Goal: Information Seeking & Learning: Find specific fact

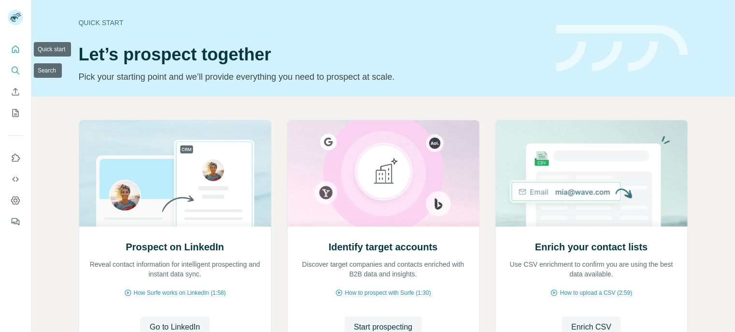
click at [15, 68] on icon "Search" at bounding box center [16, 71] width 10 height 10
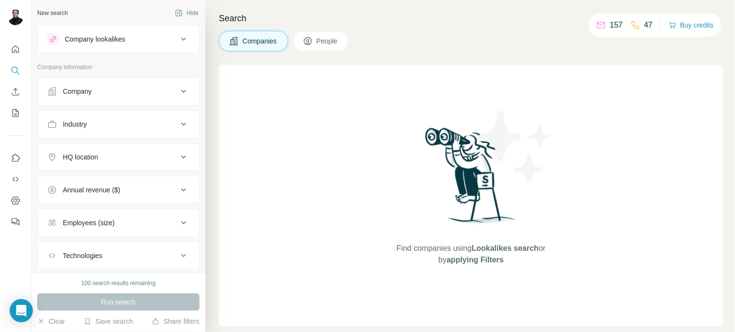
click at [335, 38] on span "People" at bounding box center [328, 41] width 22 height 10
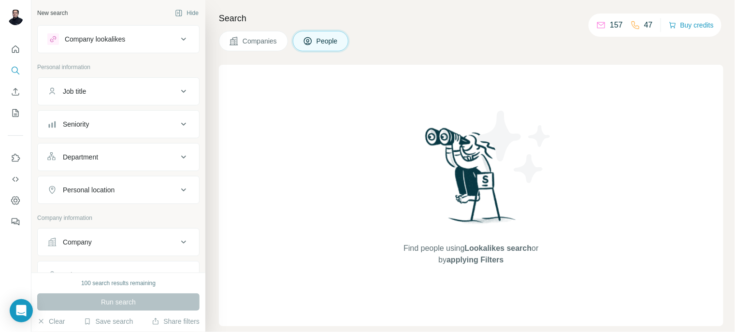
click at [326, 44] on span "People" at bounding box center [328, 41] width 22 height 10
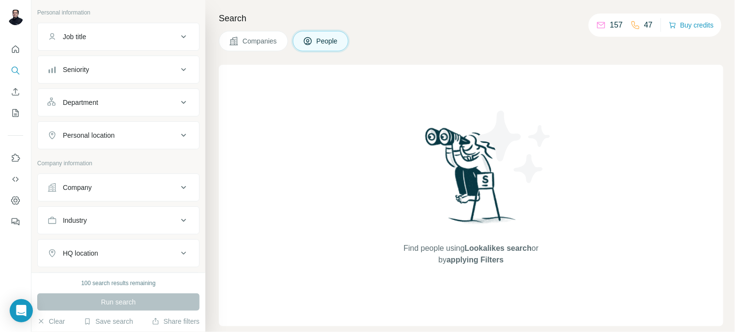
scroll to position [51, 0]
click at [178, 38] on icon at bounding box center [184, 40] width 12 height 12
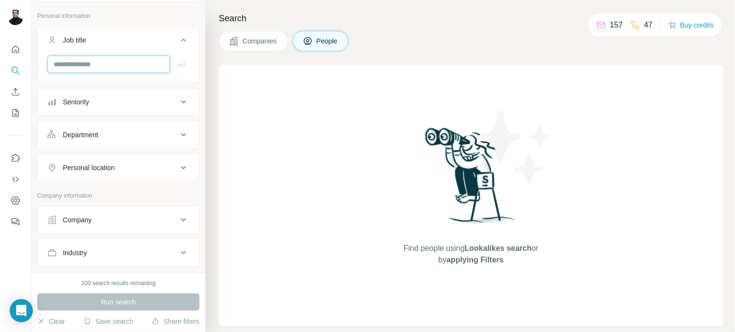
click at [115, 58] on input "text" at bounding box center [108, 64] width 123 height 17
type input "*"
type input "*******"
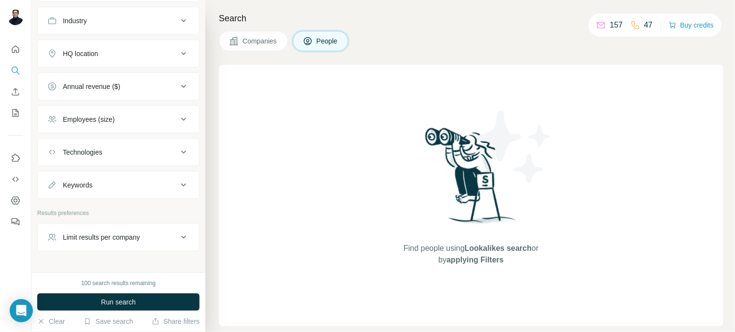
scroll to position [338, 0]
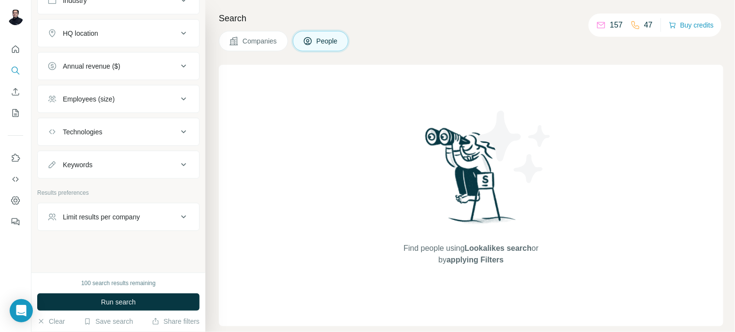
click at [179, 164] on icon at bounding box center [184, 165] width 12 height 12
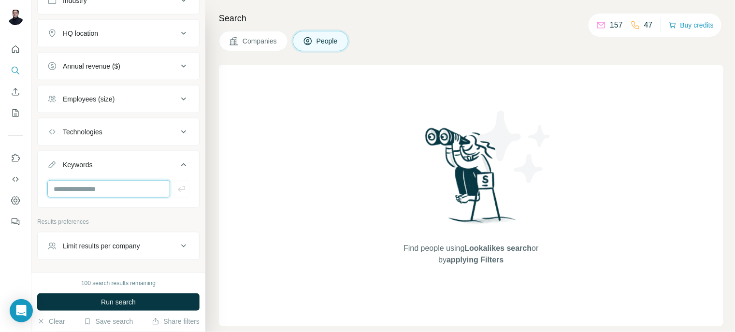
click at [91, 189] on input "text" at bounding box center [108, 188] width 123 height 17
paste input "**********"
click at [91, 189] on input "**********" at bounding box center [108, 188] width 123 height 17
type input "**********"
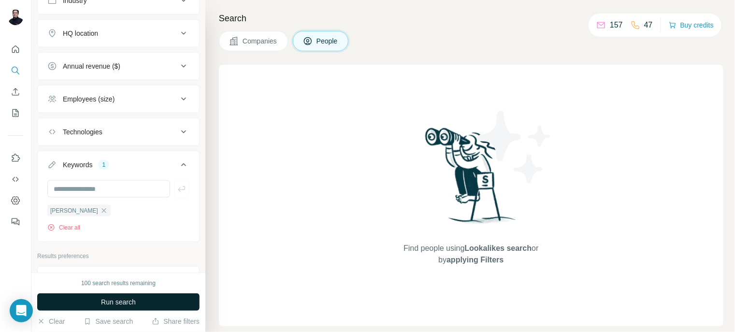
click at [118, 302] on span "Run search" at bounding box center [118, 302] width 35 height 10
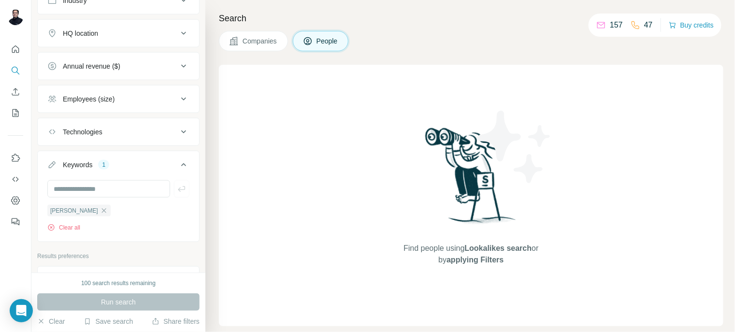
click at [115, 301] on div "Run search" at bounding box center [118, 301] width 162 height 17
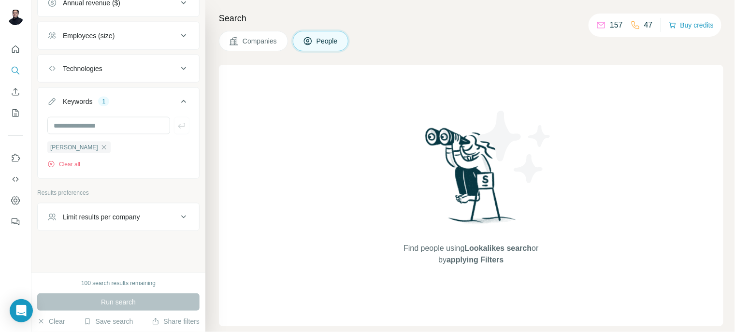
click at [178, 216] on icon at bounding box center [184, 217] width 12 height 12
click at [83, 240] on input "number" at bounding box center [118, 240] width 142 height 17
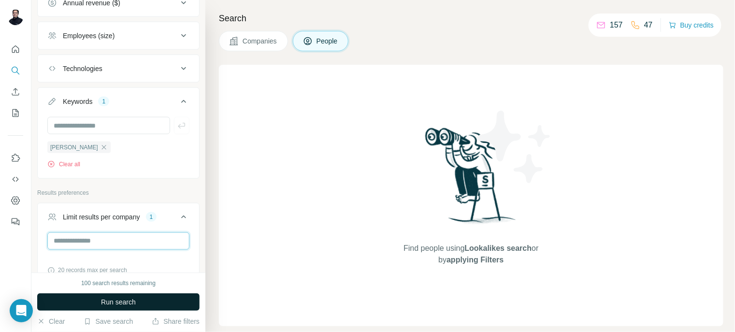
type input "**"
click at [102, 301] on span "Run search" at bounding box center [118, 302] width 35 height 10
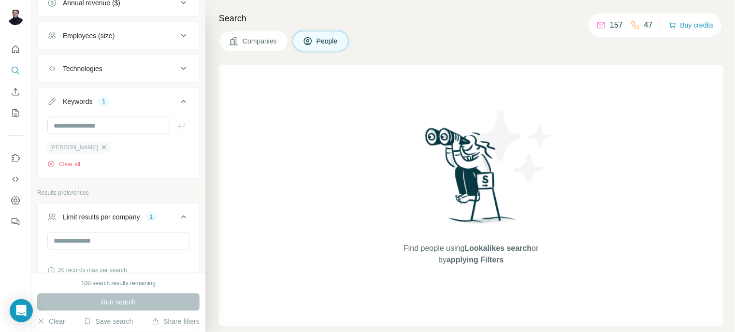
click at [106, 144] on icon "button" at bounding box center [104, 148] width 8 height 8
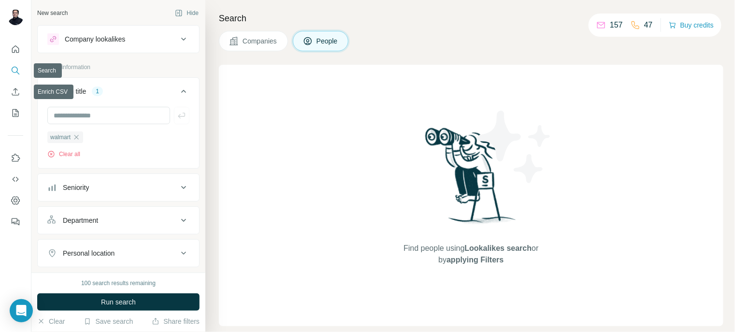
click at [16, 71] on icon "Search" at bounding box center [16, 71] width 10 height 10
click at [319, 42] on span "People" at bounding box center [328, 41] width 22 height 10
click at [264, 39] on span "Companies" at bounding box center [260, 41] width 35 height 10
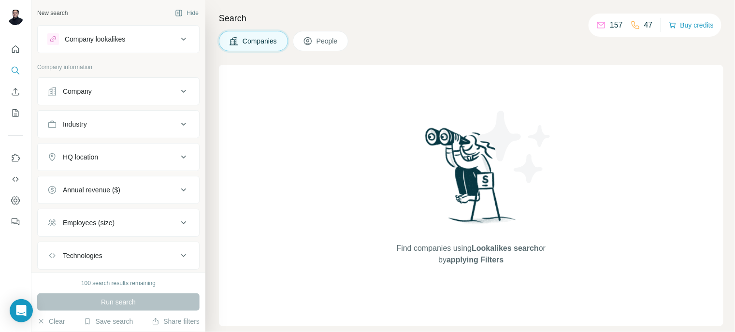
click at [333, 41] on span "People" at bounding box center [328, 41] width 22 height 10
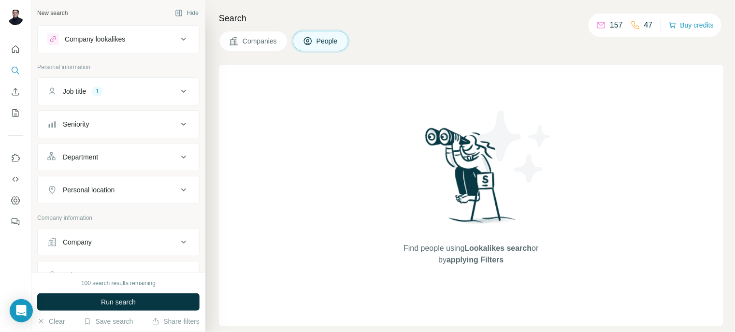
click at [181, 90] on icon at bounding box center [183, 91] width 5 height 3
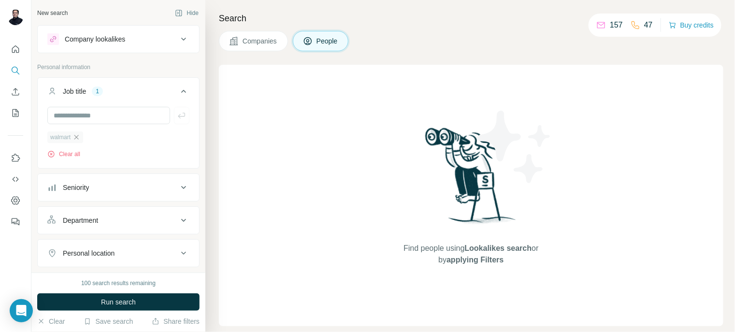
click at [76, 136] on icon "button" at bounding box center [76, 137] width 8 height 8
click at [178, 151] on icon at bounding box center [184, 153] width 12 height 12
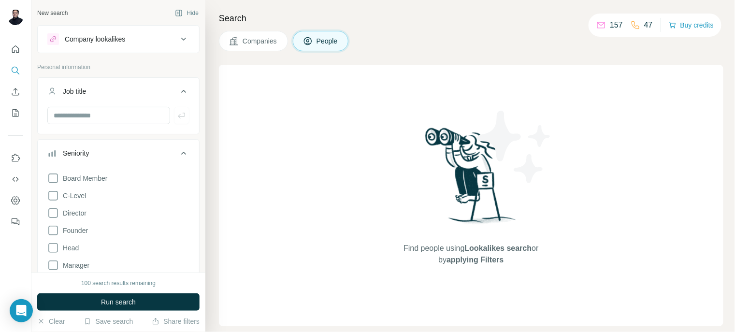
click at [178, 151] on icon at bounding box center [184, 153] width 12 height 12
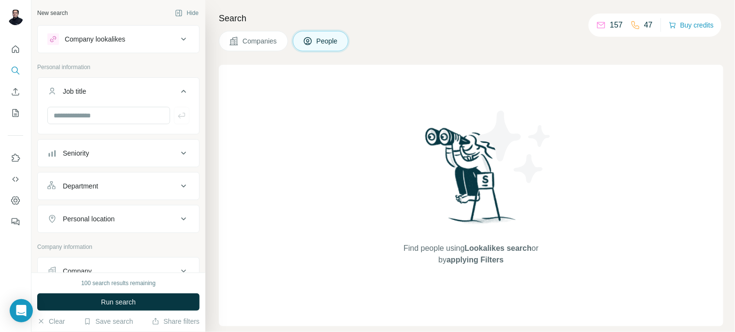
click at [178, 216] on icon at bounding box center [184, 219] width 12 height 12
click at [76, 114] on input "text" at bounding box center [108, 115] width 123 height 17
paste input "**********"
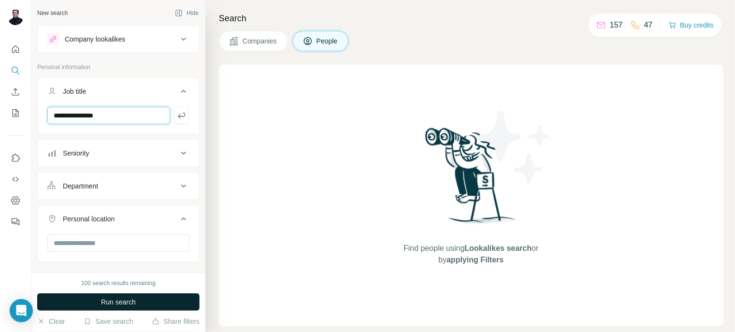
type input "**********"
click at [117, 306] on span "Run search" at bounding box center [118, 302] width 35 height 10
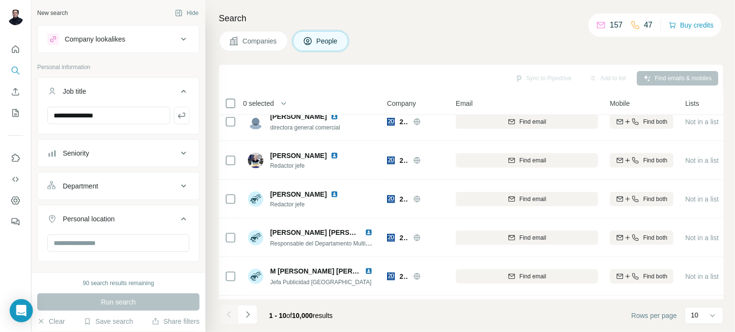
scroll to position [207, 0]
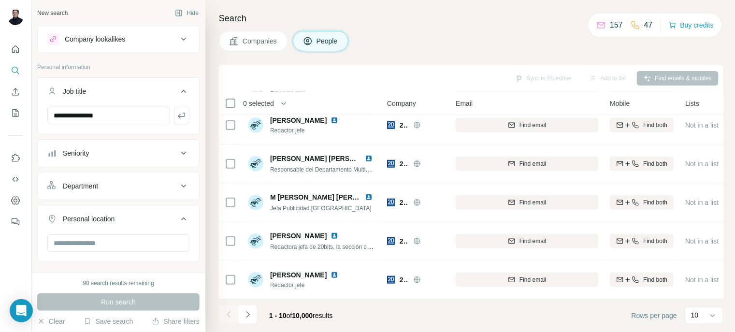
click at [181, 36] on icon at bounding box center [184, 39] width 12 height 12
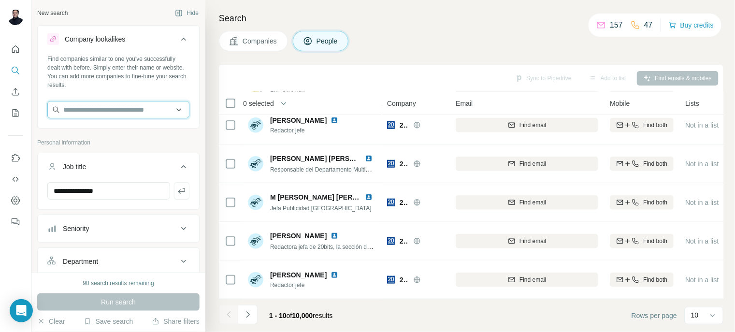
click at [102, 110] on input "text" at bounding box center [118, 109] width 142 height 17
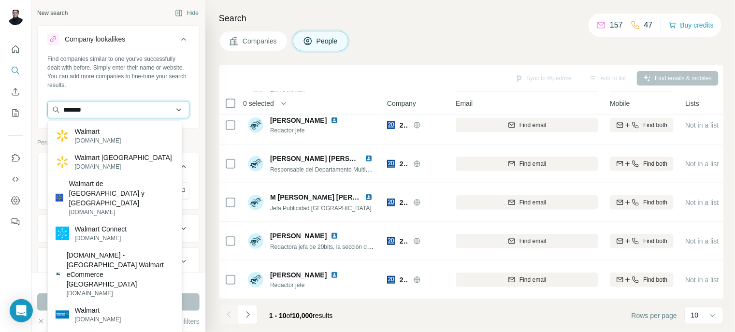
type input "*******"
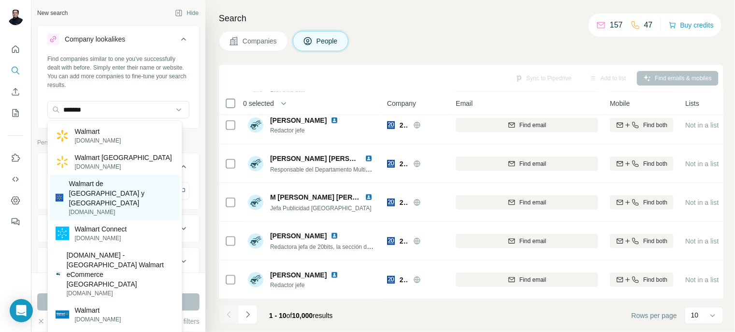
click at [123, 188] on p "Walmart de [GEOGRAPHIC_DATA] y [GEOGRAPHIC_DATA]" at bounding box center [121, 193] width 105 height 29
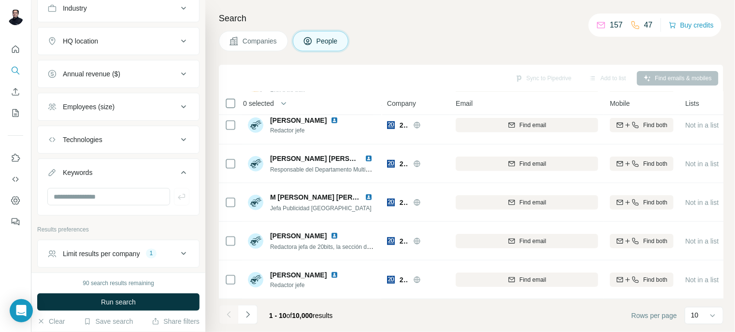
scroll to position [480, 0]
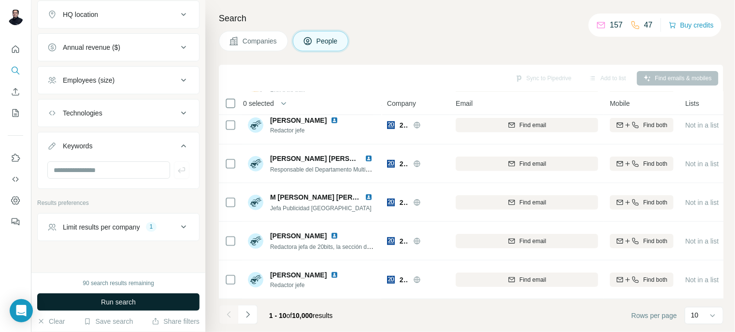
click at [97, 303] on button "Run search" at bounding box center [118, 301] width 162 height 17
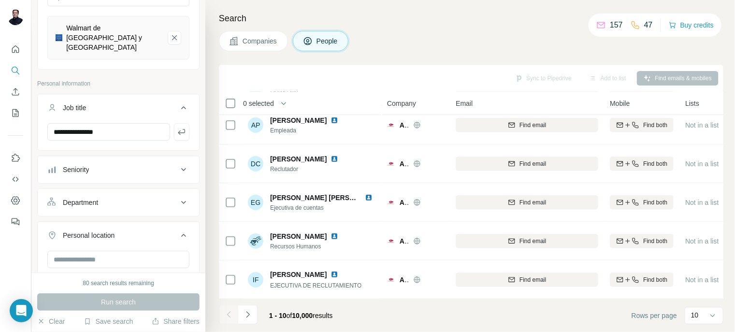
scroll to position [130, 0]
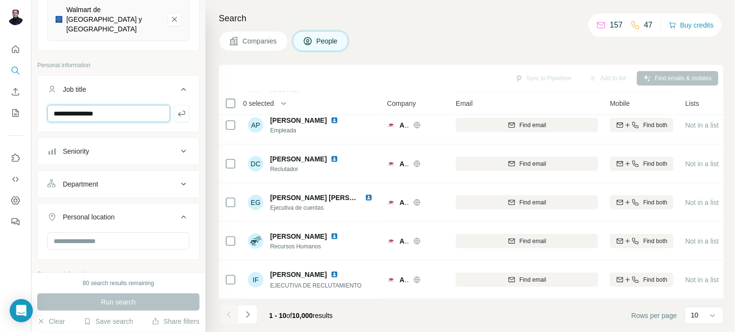
click at [127, 105] on input "**********" at bounding box center [108, 113] width 123 height 17
drag, startPoint x: 127, startPoint y: 104, endPoint x: 46, endPoint y: 107, distance: 80.3
click at [46, 107] on div "**********" at bounding box center [118, 117] width 161 height 25
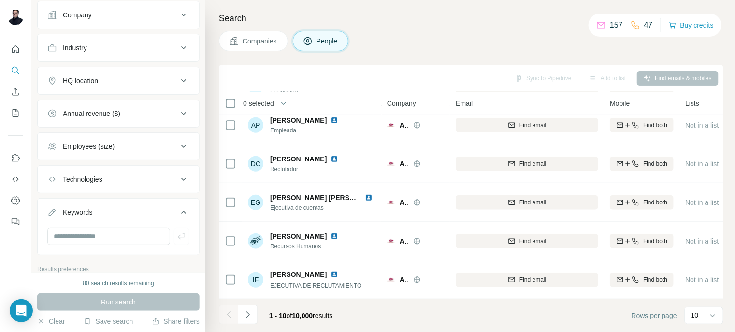
scroll to position [480, 0]
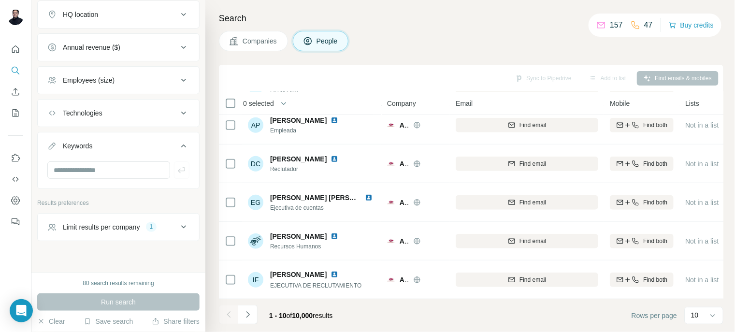
click at [178, 221] on icon at bounding box center [184, 227] width 12 height 12
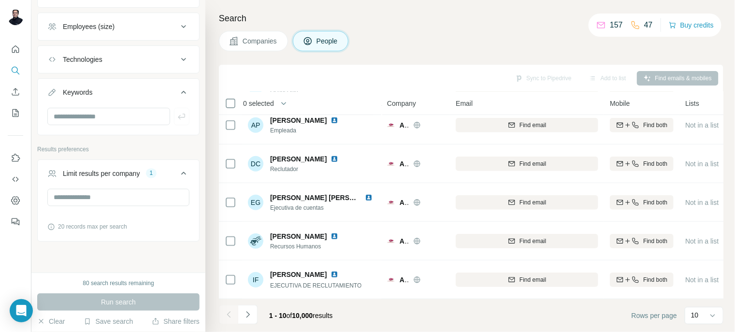
click at [125, 308] on div "Run search" at bounding box center [118, 301] width 162 height 17
click at [121, 298] on div "Run search" at bounding box center [118, 301] width 162 height 17
click at [18, 71] on icon "Search" at bounding box center [16, 71] width 10 height 10
click at [16, 49] on icon "Quick start" at bounding box center [16, 49] width 10 height 10
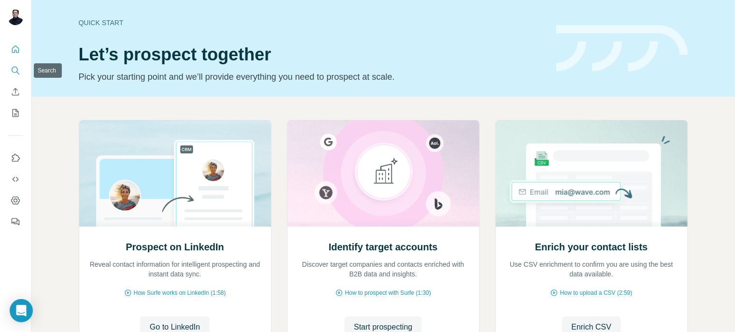
click at [17, 75] on button "Search" at bounding box center [15, 70] width 15 height 17
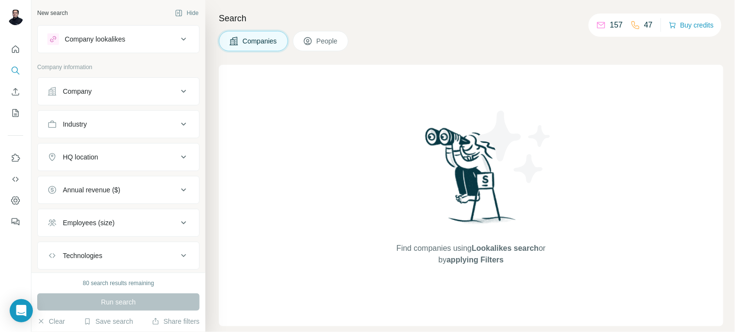
click at [261, 41] on span "Companies" at bounding box center [260, 41] width 35 height 10
click at [180, 33] on icon at bounding box center [184, 39] width 12 height 12
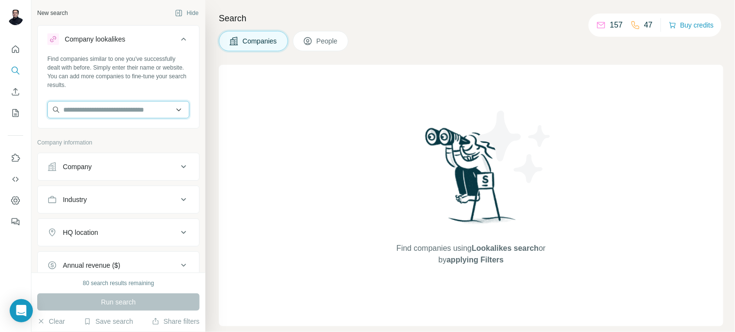
click at [97, 107] on input "text" at bounding box center [118, 109] width 142 height 17
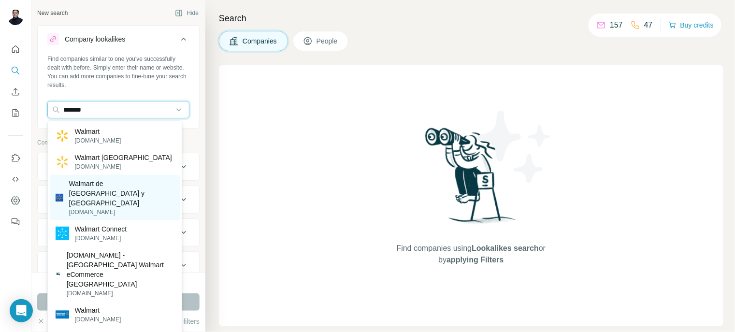
type input "*******"
click at [99, 186] on p "Walmart de [GEOGRAPHIC_DATA] y [GEOGRAPHIC_DATA]" at bounding box center [121, 193] width 105 height 29
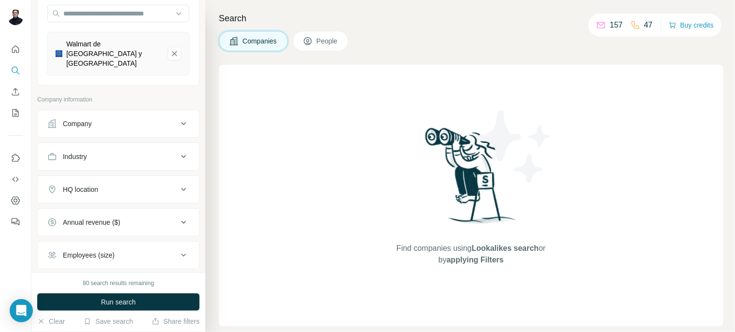
scroll to position [173, 0]
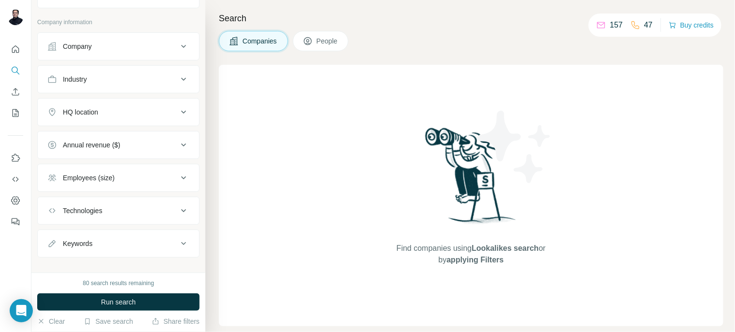
click at [178, 238] on icon at bounding box center [184, 244] width 12 height 12
click at [97, 259] on input "text" at bounding box center [108, 267] width 123 height 17
paste input "**********"
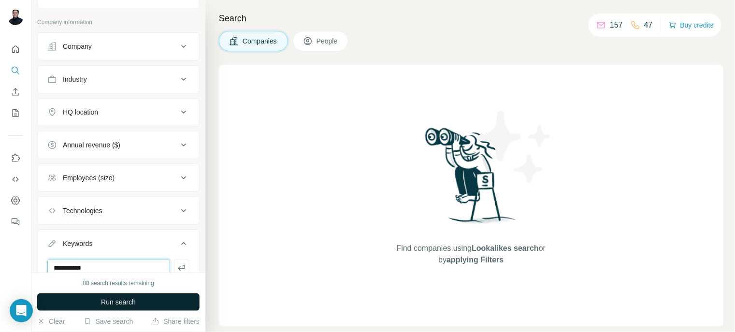
type input "**********"
click at [129, 302] on span "Run search" at bounding box center [118, 302] width 35 height 10
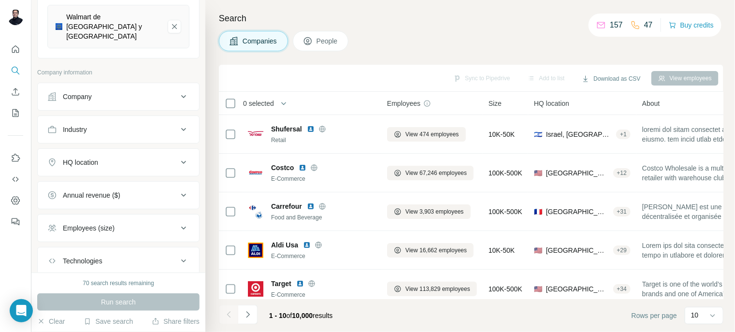
scroll to position [127, 0]
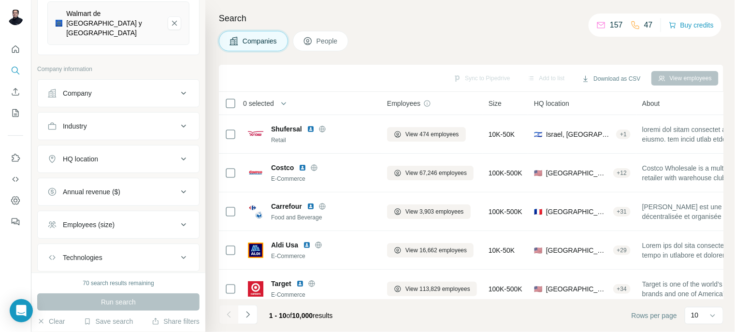
click at [178, 87] on icon at bounding box center [184, 93] width 12 height 12
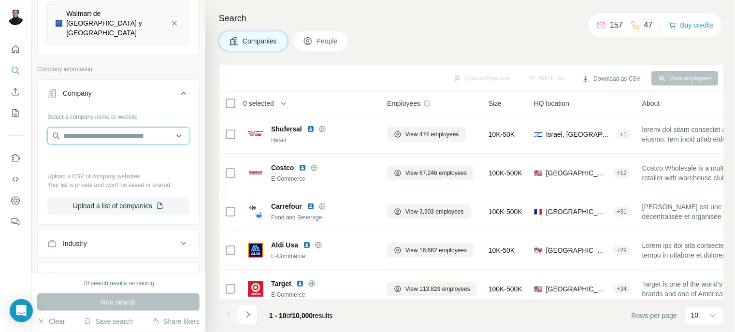
click at [111, 127] on input "text" at bounding box center [118, 135] width 142 height 17
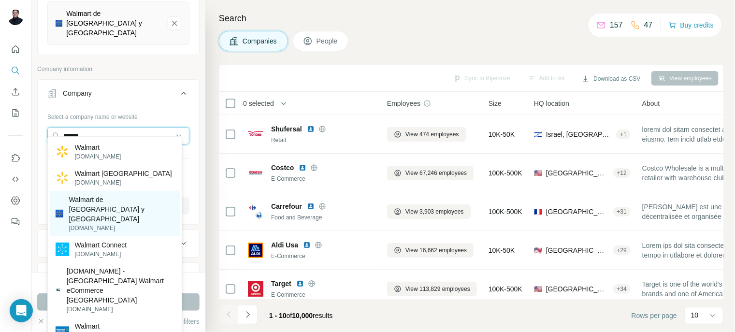
type input "******"
click at [110, 202] on p "Walmart de [GEOGRAPHIC_DATA] y [GEOGRAPHIC_DATA]" at bounding box center [121, 209] width 105 height 29
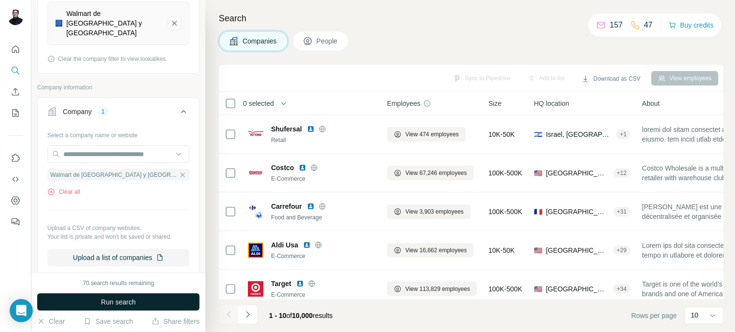
click at [125, 303] on span "Run search" at bounding box center [118, 302] width 35 height 10
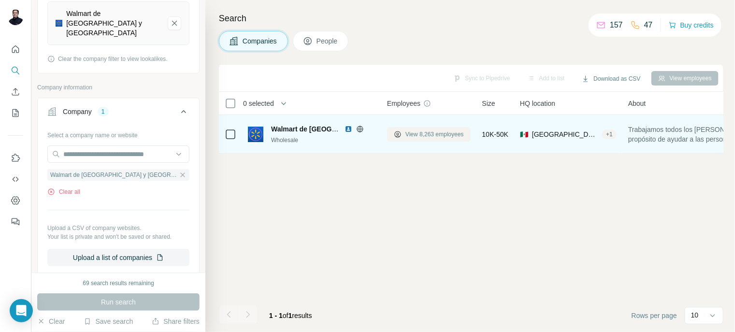
click at [420, 135] on span "View 8,263 employees" at bounding box center [434, 134] width 58 height 9
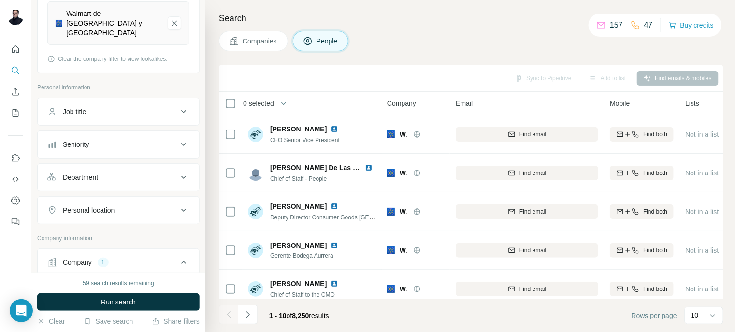
click at [532, 76] on div "Sync to Pipedrive Add to list Find emails & mobiles" at bounding box center [471, 78] width 495 height 17
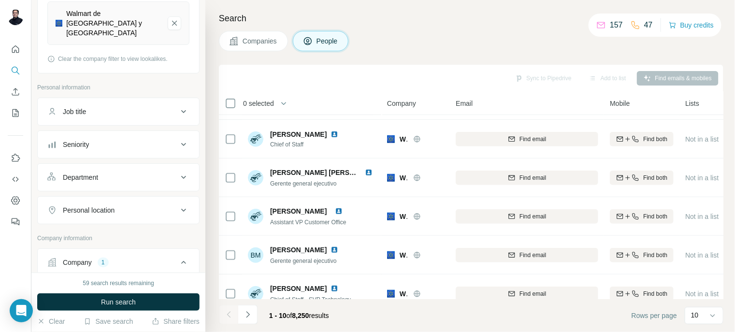
scroll to position [207, 0]
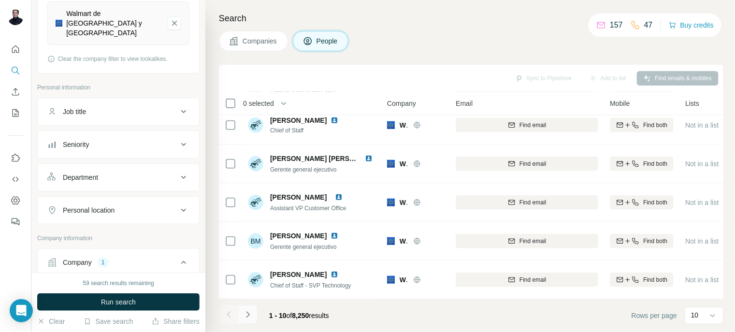
click at [247, 317] on icon "Navigate to next page" at bounding box center [248, 315] width 10 height 10
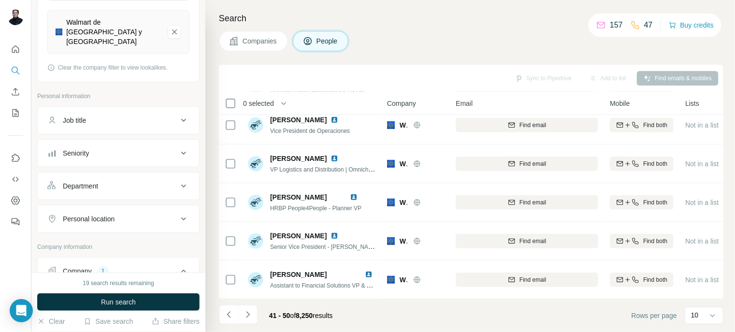
click at [181, 115] on icon at bounding box center [184, 121] width 12 height 12
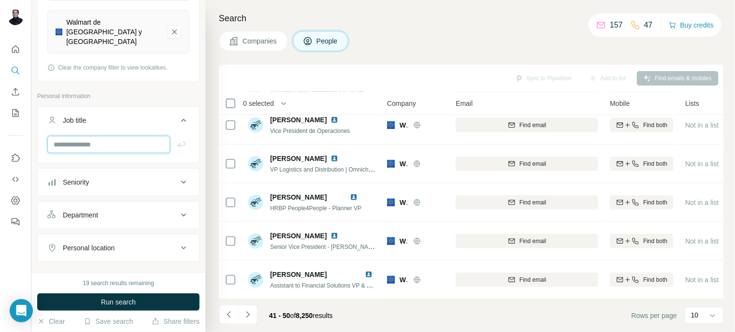
click at [102, 136] on input "text" at bounding box center [108, 144] width 123 height 17
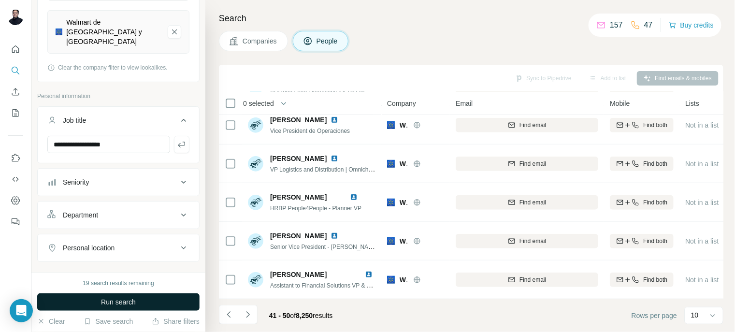
click at [121, 304] on span "Run search" at bounding box center [118, 302] width 35 height 10
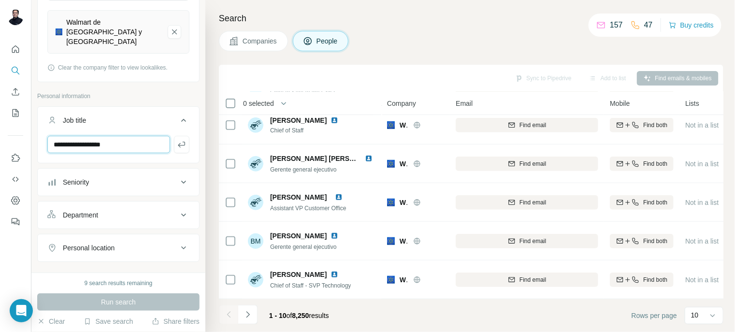
click at [129, 136] on input "**********" at bounding box center [108, 144] width 123 height 17
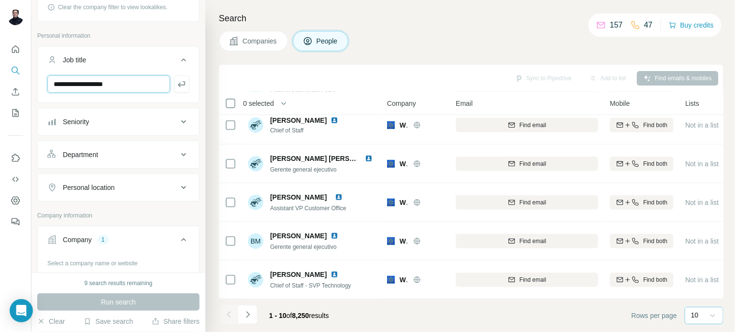
type input "**********"
click at [717, 317] on icon at bounding box center [713, 316] width 10 height 10
click at [701, 243] on p "60" at bounding box center [697, 242] width 8 height 10
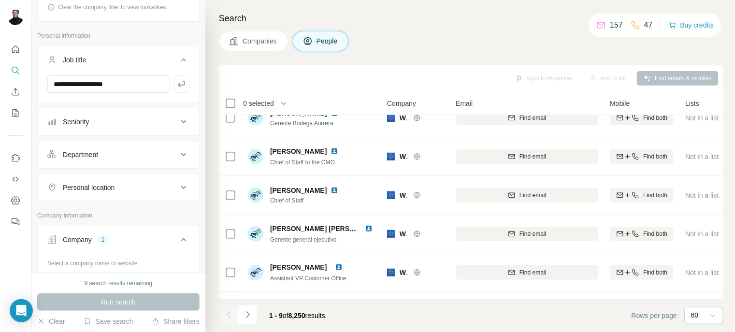
scroll to position [168, 0]
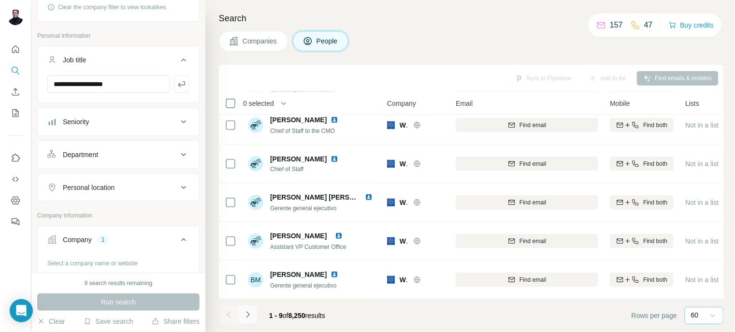
click at [246, 318] on icon "Navigate to next page" at bounding box center [248, 315] width 10 height 10
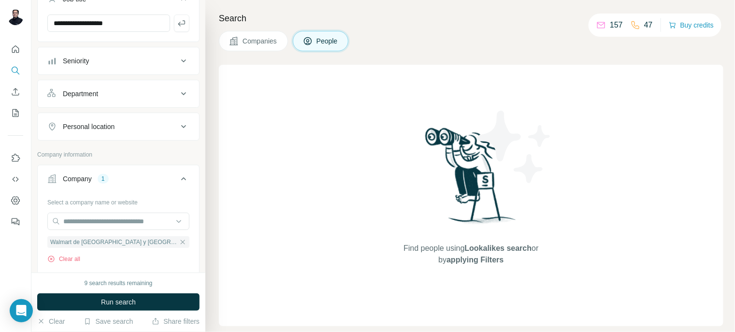
scroll to position [241, 0]
click at [178, 54] on icon at bounding box center [184, 60] width 12 height 12
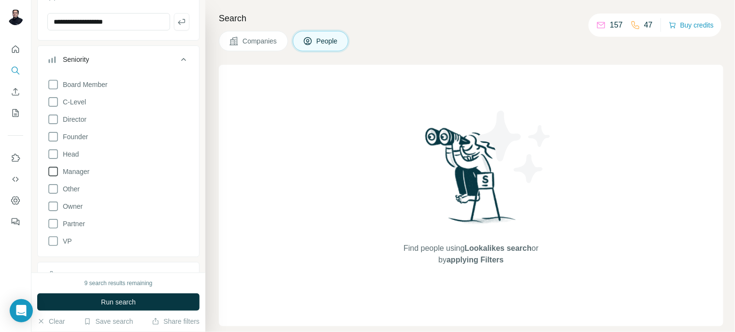
click at [54, 167] on icon at bounding box center [53, 172] width 10 height 10
click at [107, 299] on span "Run search" at bounding box center [118, 302] width 35 height 10
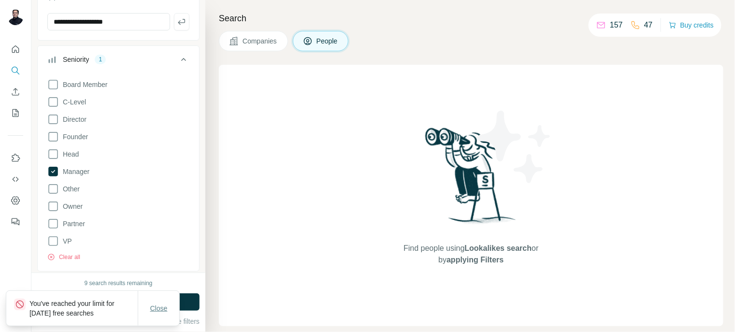
click at [159, 309] on span "Close" at bounding box center [158, 308] width 17 height 10
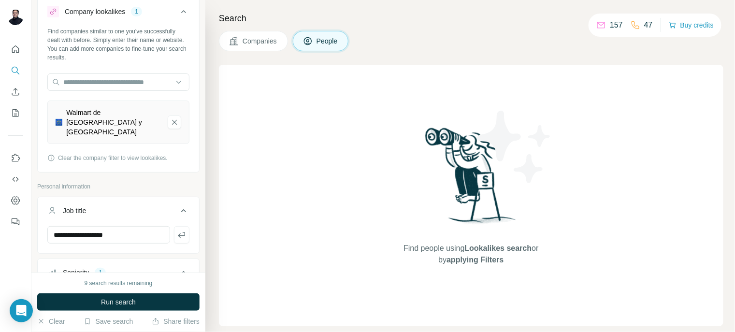
scroll to position [17, 0]
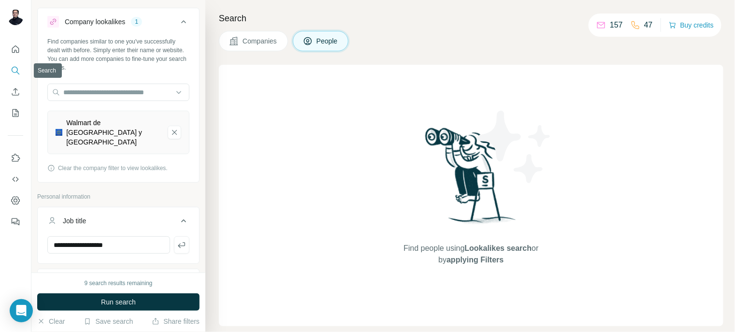
click at [16, 73] on icon "Search" at bounding box center [16, 71] width 10 height 10
click at [16, 49] on icon "Quick start" at bounding box center [16, 49] width 10 height 10
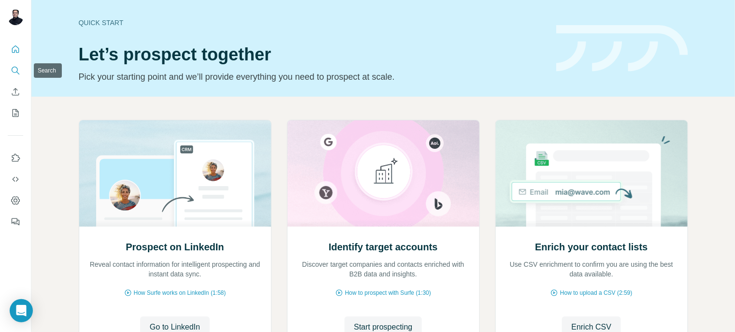
click at [15, 73] on icon "Search" at bounding box center [16, 71] width 10 height 10
